Goal: Navigation & Orientation: Find specific page/section

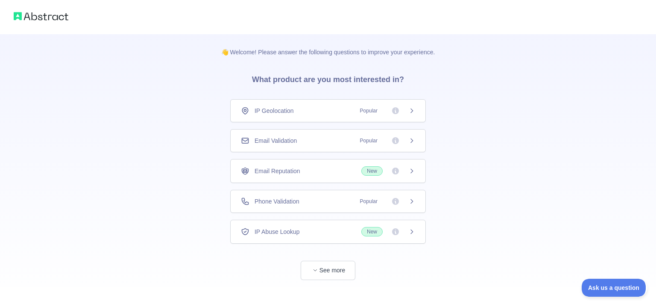
click at [335, 116] on div "IP Geolocation Popular" at bounding box center [328, 110] width 196 height 23
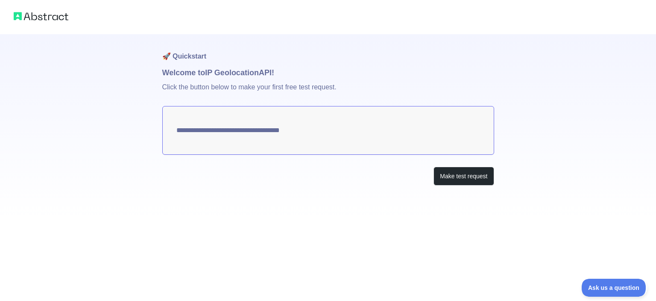
type textarea "**********"
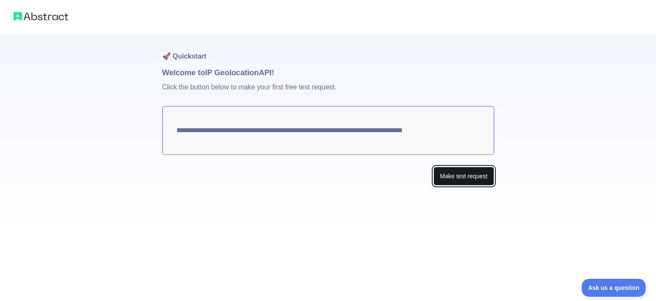
click at [448, 169] on button "Make test request" at bounding box center [464, 176] width 60 height 19
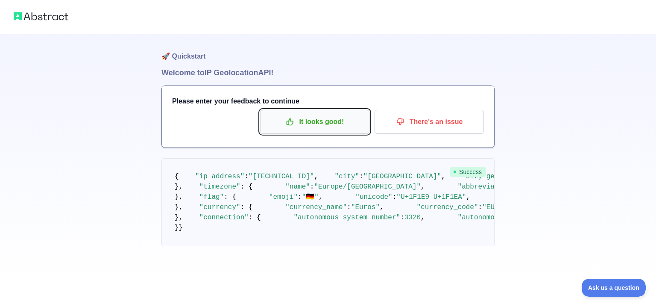
click at [291, 124] on icon "button" at bounding box center [290, 121] width 9 height 9
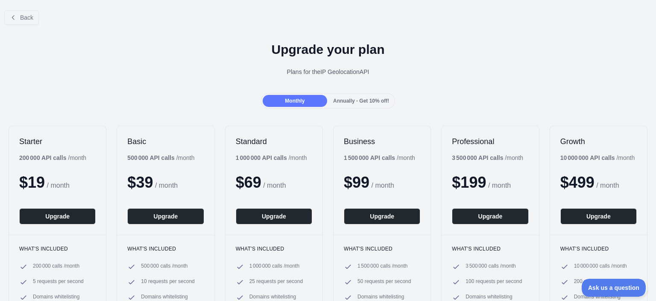
click at [366, 98] on span "Annually - Get 10% off!" at bounding box center [361, 101] width 56 height 6
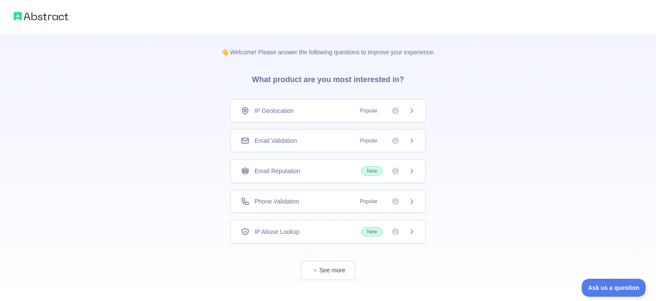
click at [408, 168] on span "New" at bounding box center [388, 170] width 54 height 9
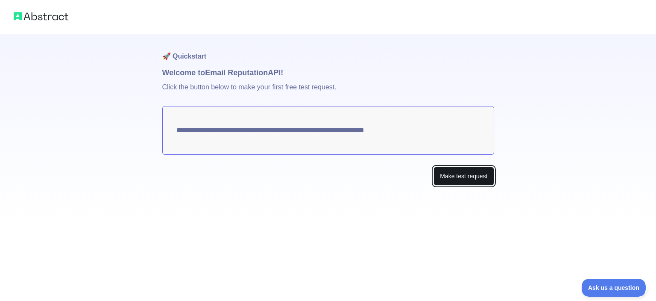
click at [473, 179] on button "Make test request" at bounding box center [464, 176] width 60 height 19
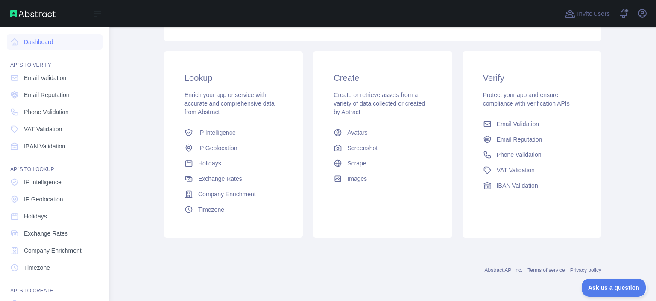
click at [35, 85] on nav "Dashboard API'S TO VERIFY Email Validation Email Reputation Phone Validation VA…" at bounding box center [55, 194] width 96 height 335
click at [36, 79] on span "Email Validation" at bounding box center [45, 77] width 42 height 9
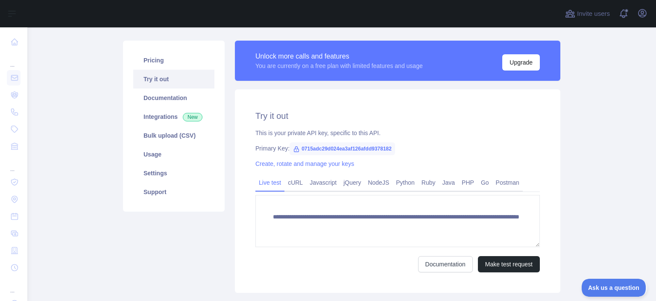
scroll to position [49, 0]
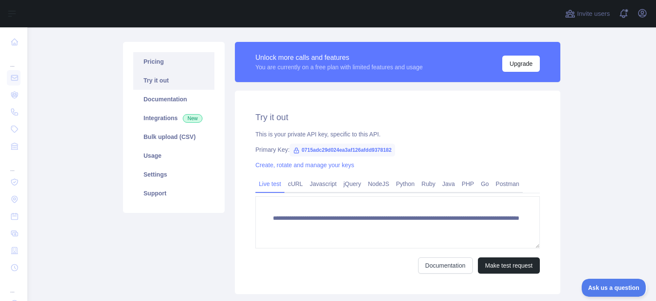
click at [180, 66] on link "Pricing" at bounding box center [173, 61] width 81 height 19
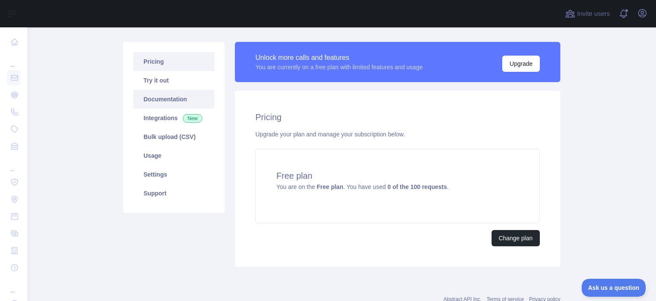
click at [180, 100] on link "Documentation" at bounding box center [173, 99] width 81 height 19
click at [163, 118] on link "Integrations New" at bounding box center [173, 118] width 81 height 19
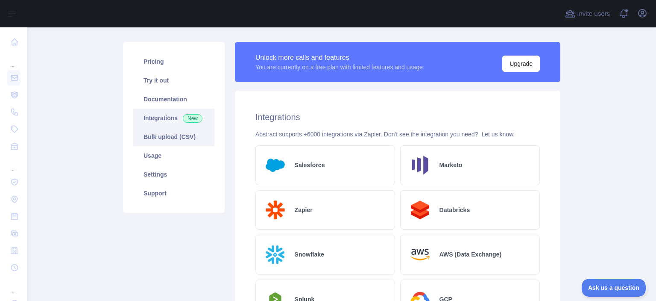
click at [183, 129] on link "Bulk upload (CSV)" at bounding box center [173, 136] width 81 height 19
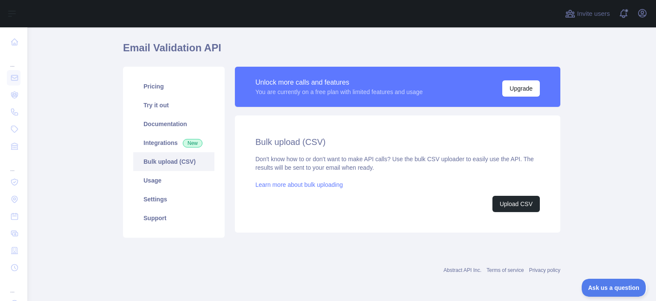
scroll to position [24, 0]
click at [172, 175] on link "Usage" at bounding box center [173, 180] width 81 height 19
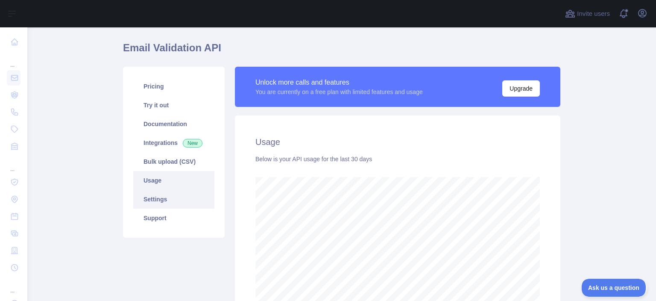
scroll to position [273, 629]
click at [170, 200] on link "Settings" at bounding box center [173, 199] width 81 height 19
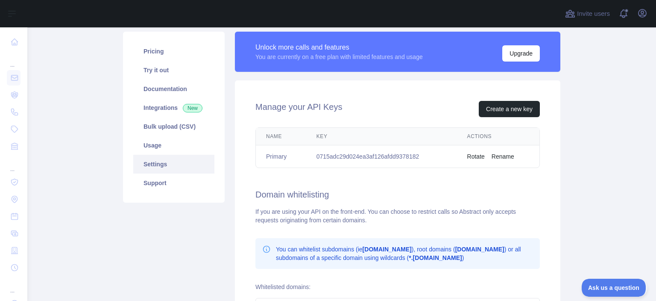
scroll to position [78, 0]
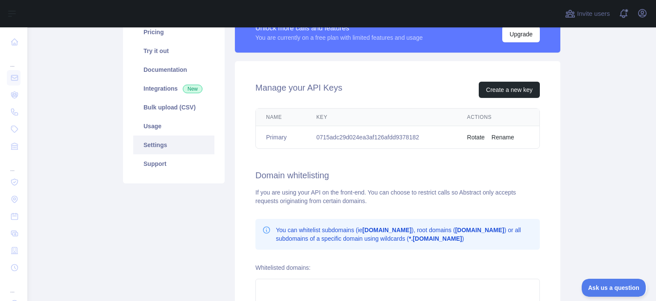
click at [362, 141] on td "0715adc29d024ea3af126afdd9378182" at bounding box center [381, 137] width 151 height 23
click at [362, 139] on td "0715adc29d024ea3af126afdd9378182" at bounding box center [381, 137] width 151 height 23
copy td "0715adc29d024ea3af126afdd9378182"
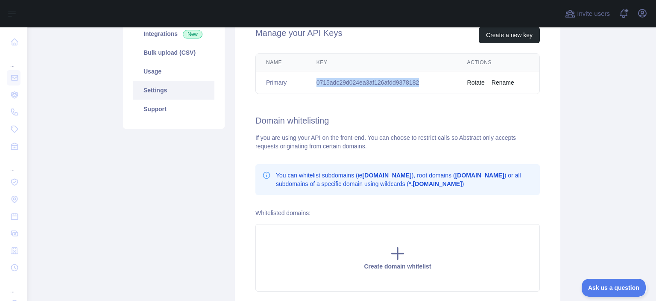
scroll to position [44, 0]
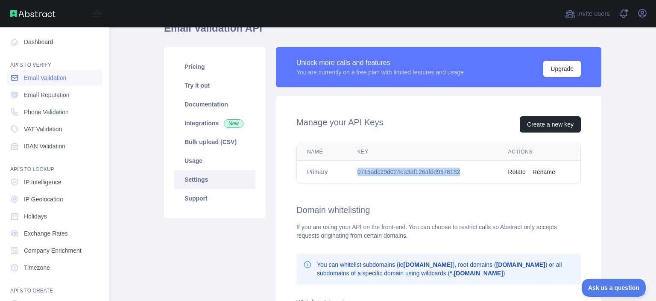
click at [50, 77] on span "Email Validation" at bounding box center [45, 77] width 42 height 9
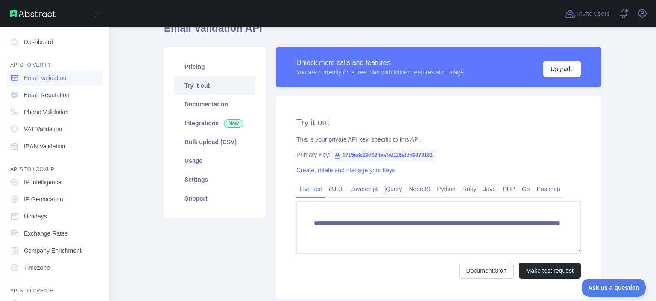
scroll to position [24, 0]
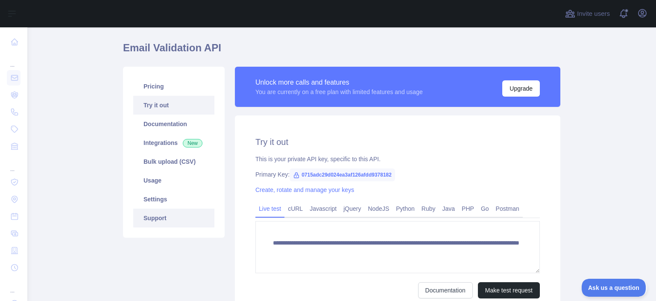
click at [169, 212] on link "Support" at bounding box center [173, 217] width 81 height 19
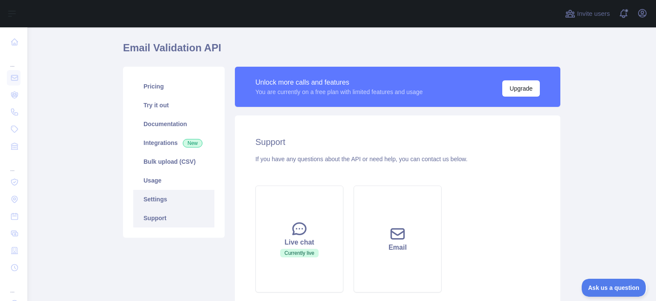
click at [173, 202] on link "Settings" at bounding box center [173, 199] width 81 height 19
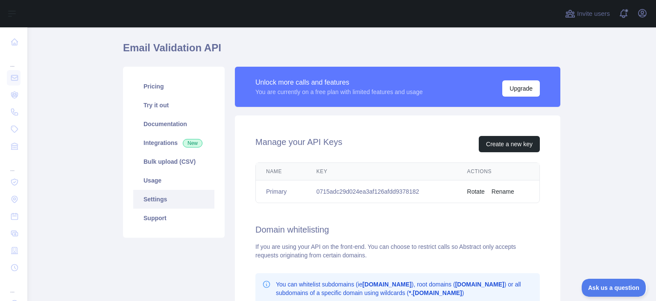
click at [353, 192] on td "0715adc29d024ea3af126afdd9378182" at bounding box center [381, 191] width 151 height 23
copy td "0715adc29d024ea3af126afdd9378182"
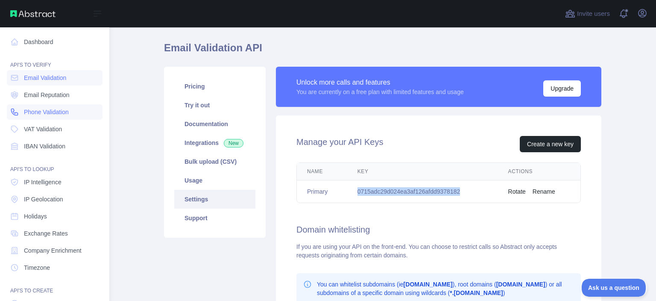
click at [47, 114] on span "Phone Validation" at bounding box center [46, 112] width 45 height 9
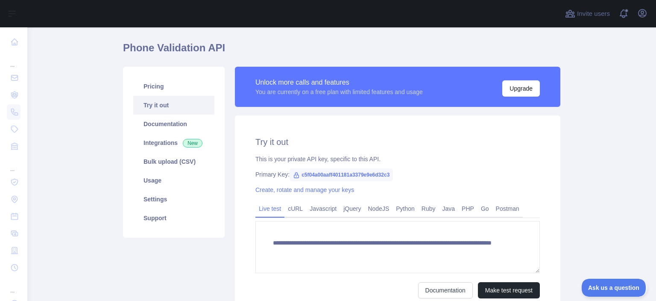
click at [359, 174] on span "c5f04a00aaff401181a3379e9e6d32c3" at bounding box center [341, 174] width 103 height 13
copy span "c5f04a00aaff401181a3379e9e6d32c3"
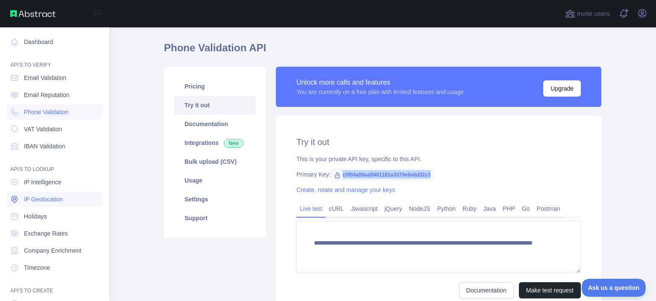
click at [47, 198] on span "IP Geolocation" at bounding box center [43, 199] width 39 height 9
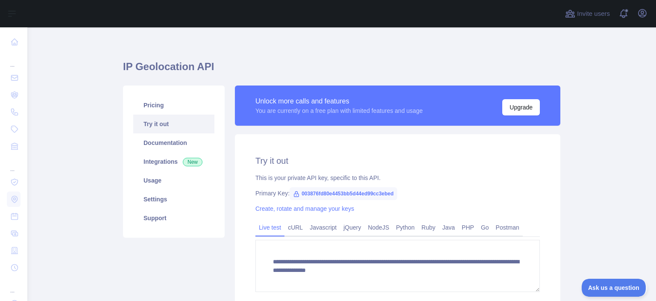
click at [340, 194] on span "003876fd80e4453bb5d44ed99cc3ebed" at bounding box center [343, 193] width 107 height 13
copy span "003876fd80e4453bb5d44ed99cc3ebed"
click at [175, 206] on link "Settings" at bounding box center [173, 199] width 81 height 19
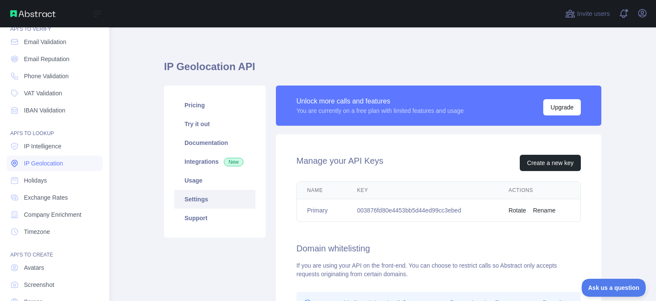
scroll to position [54, 0]
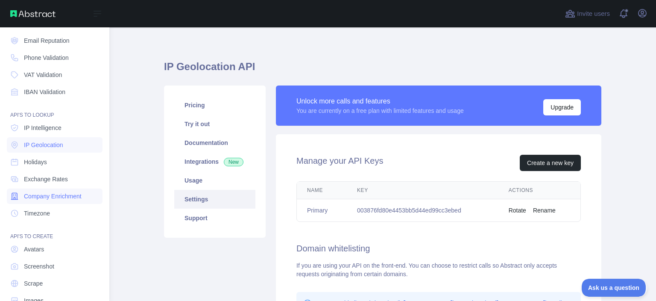
click at [57, 198] on span "Company Enrichment" at bounding box center [53, 196] width 58 height 9
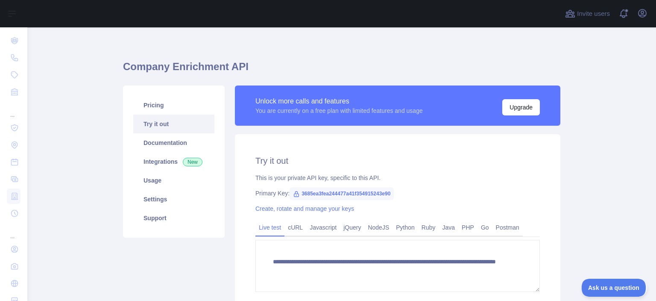
click at [356, 193] on span "3685ea3fea244477a41f354915243e90" at bounding box center [342, 193] width 104 height 13
copy span "3685ea3fea244477a41f354915243e90"
